Goal: Navigation & Orientation: Find specific page/section

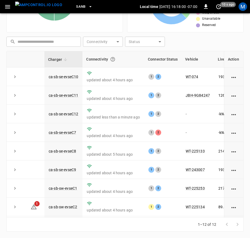
scroll to position [0, 60]
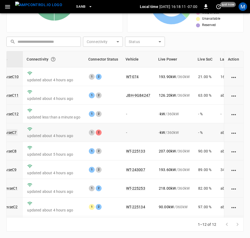
click at [8, 133] on link "ca-sb-se-evseC7" at bounding box center [3, 132] width 30 height 6
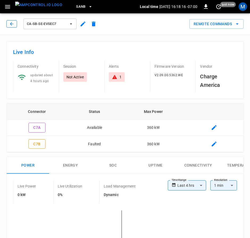
click at [10, 24] on icon "button" at bounding box center [11, 23] width 5 height 5
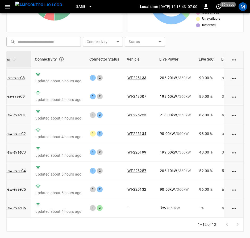
scroll to position [80, 34]
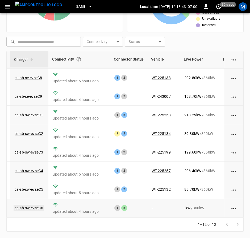
click at [38, 205] on link "ca-sb-sw-evseC6" at bounding box center [29, 208] width 31 height 6
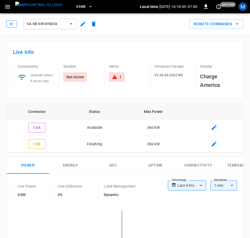
click at [14, 23] on button "button" at bounding box center [11, 23] width 11 height 7
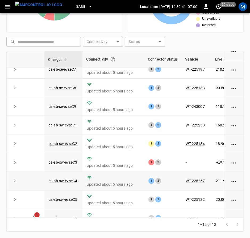
scroll to position [80, 0]
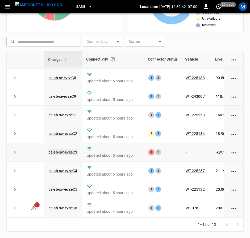
click at [68, 150] on link "ca-sb-sw-evseC3" at bounding box center [63, 152] width 31 height 6
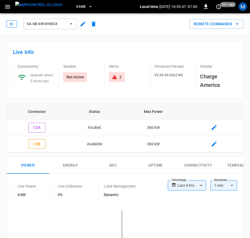
click at [11, 27] on button "button" at bounding box center [11, 23] width 11 height 7
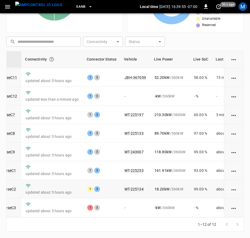
scroll to position [0, 61]
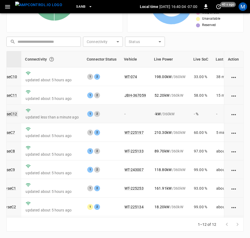
click at [11, 115] on link "ca-sb-se-evseC12" at bounding box center [2, 114] width 32 height 6
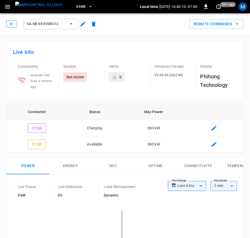
click at [10, 22] on icon "button" at bounding box center [11, 23] width 5 height 5
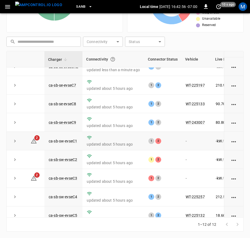
scroll to position [80, 0]
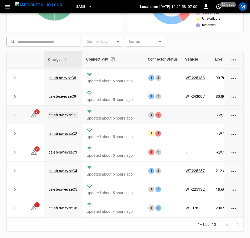
click at [70, 112] on link "ca-sb-sw-evseC1" at bounding box center [63, 115] width 31 height 6
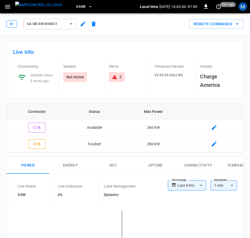
click at [14, 22] on icon "button" at bounding box center [11, 23] width 5 height 5
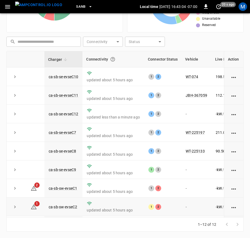
scroll to position [80, 0]
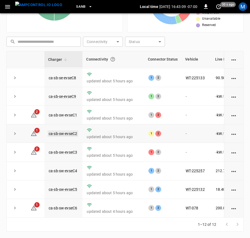
click at [70, 131] on link "ca-sb-sw-evseC2" at bounding box center [63, 134] width 31 height 6
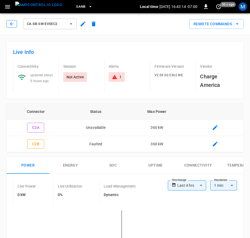
click at [14, 26] on icon "button" at bounding box center [11, 23] width 5 height 5
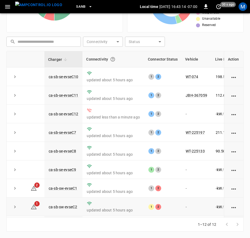
scroll to position [80, 0]
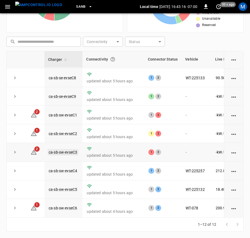
click at [66, 149] on link "ca-sb-sw-evseC3" at bounding box center [63, 152] width 31 height 6
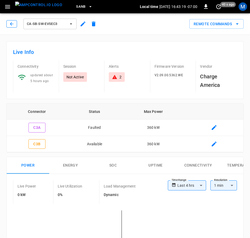
click at [14, 21] on icon "button" at bounding box center [11, 23] width 5 height 5
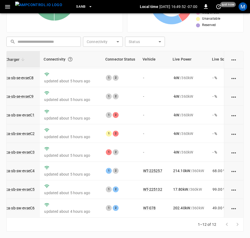
scroll to position [80, 52]
